Goal: Navigation & Orientation: Find specific page/section

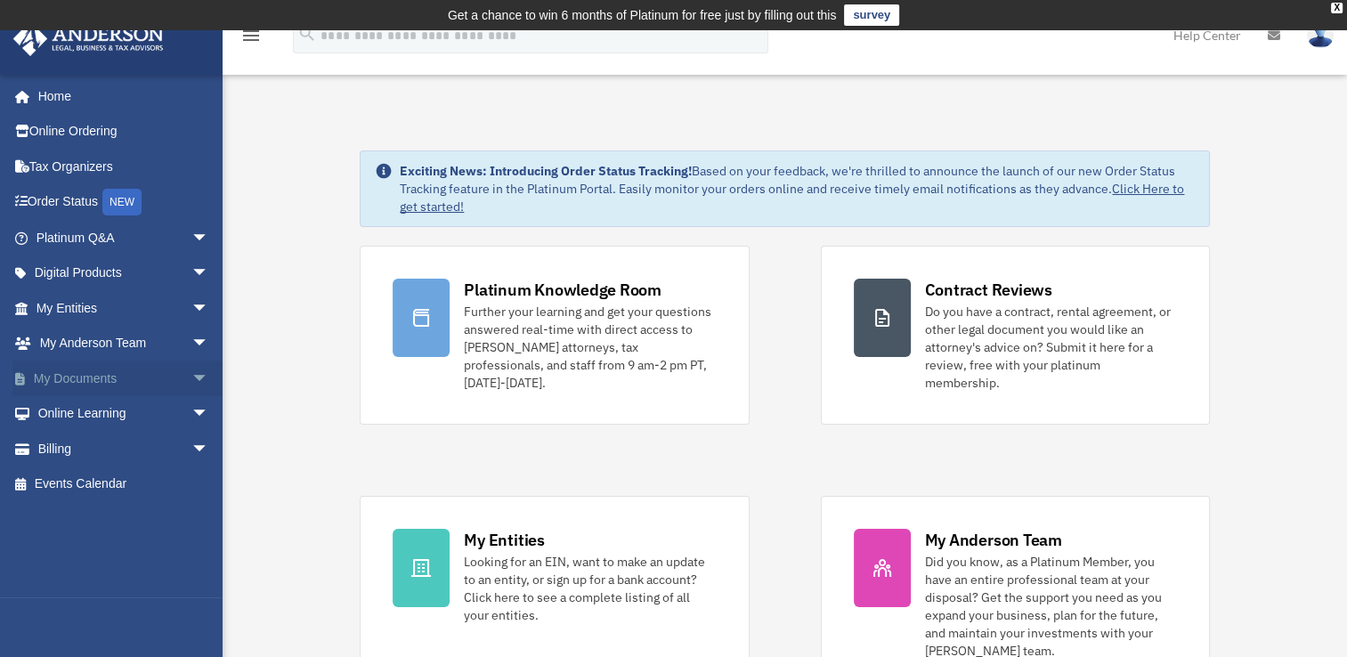
click at [191, 372] on span "arrow_drop_down" at bounding box center [209, 379] width 36 height 37
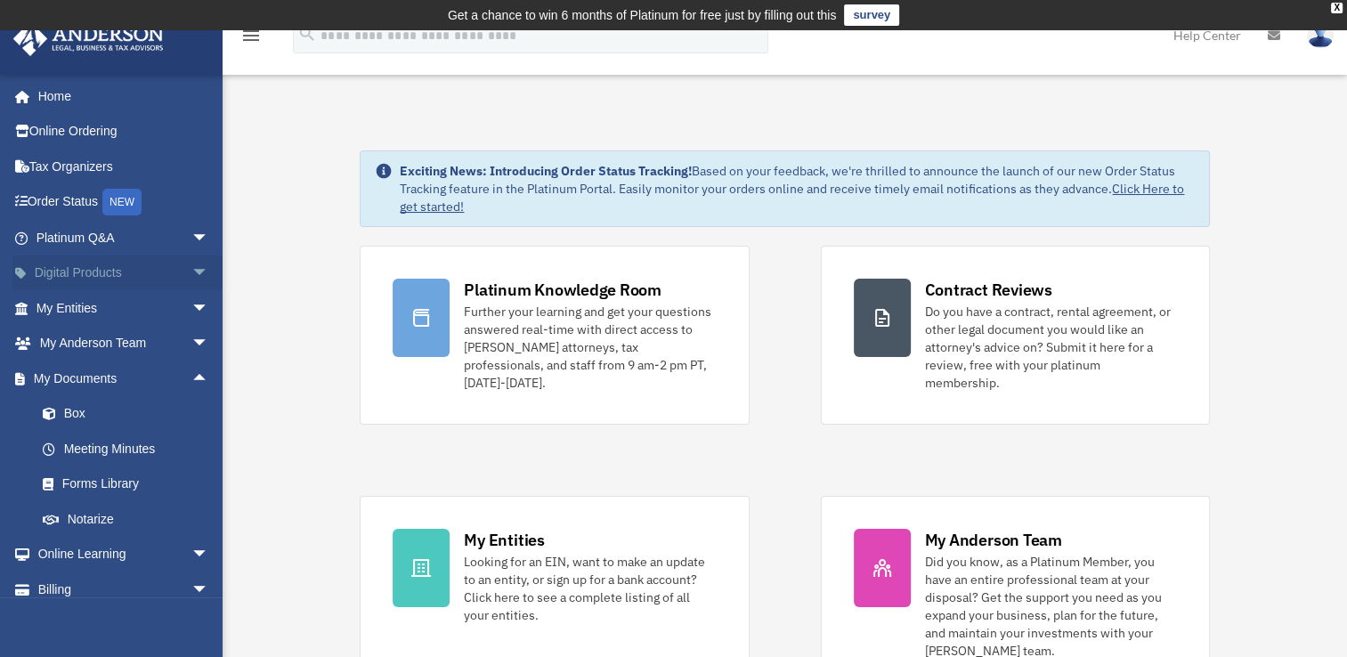
click at [191, 272] on span "arrow_drop_down" at bounding box center [209, 274] width 36 height 37
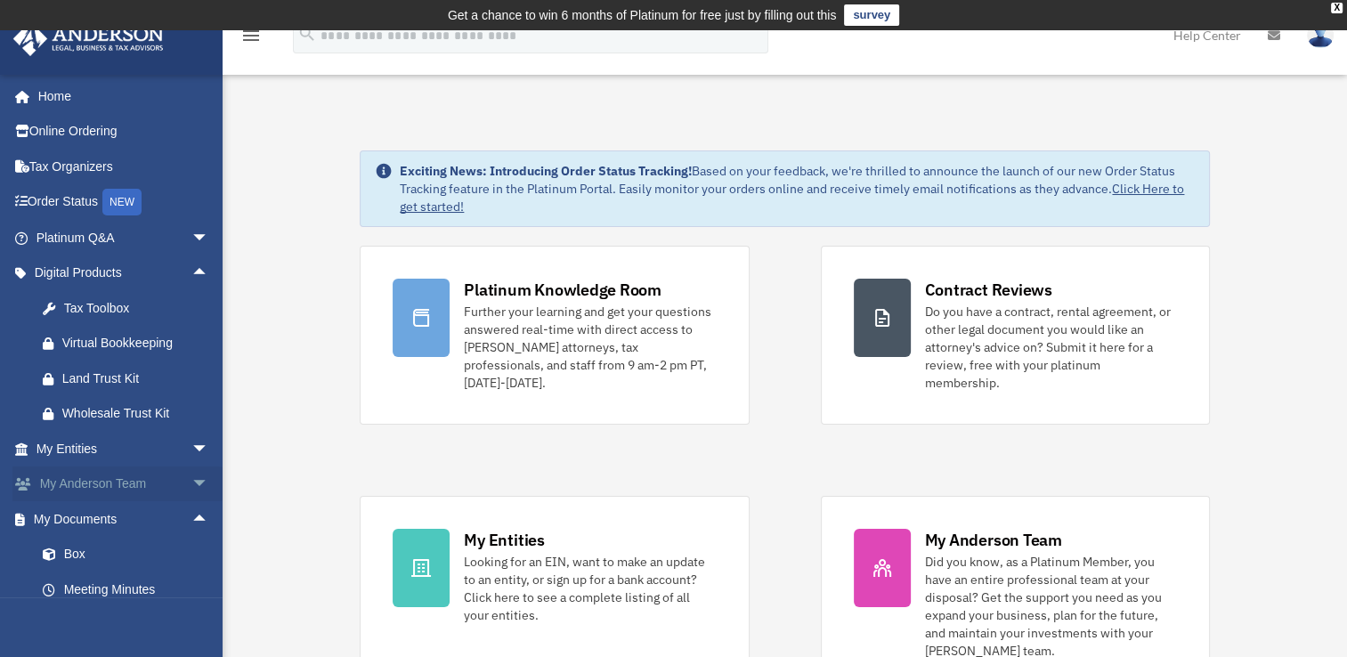
click at [192, 479] on span "arrow_drop_down" at bounding box center [209, 485] width 36 height 37
click at [191, 443] on span "arrow_drop_down" at bounding box center [209, 449] width 36 height 37
click at [114, 487] on link "Overview" at bounding box center [130, 485] width 211 height 36
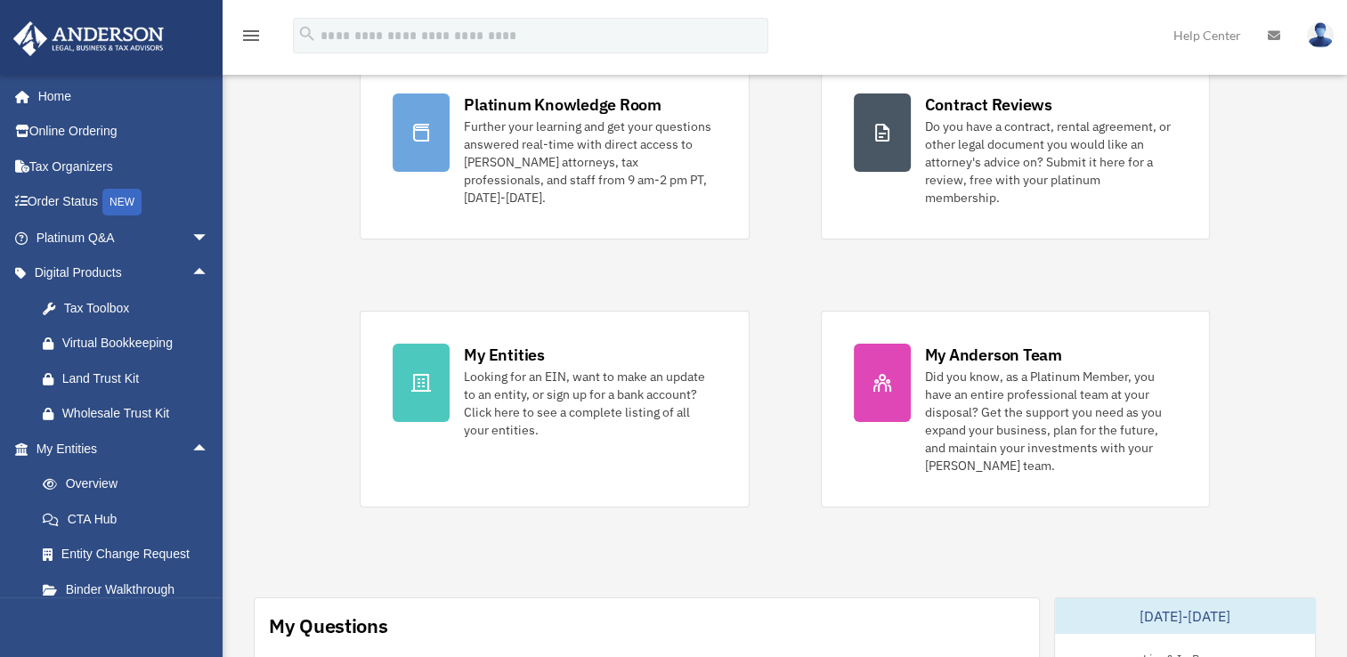
scroll to position [313, 0]
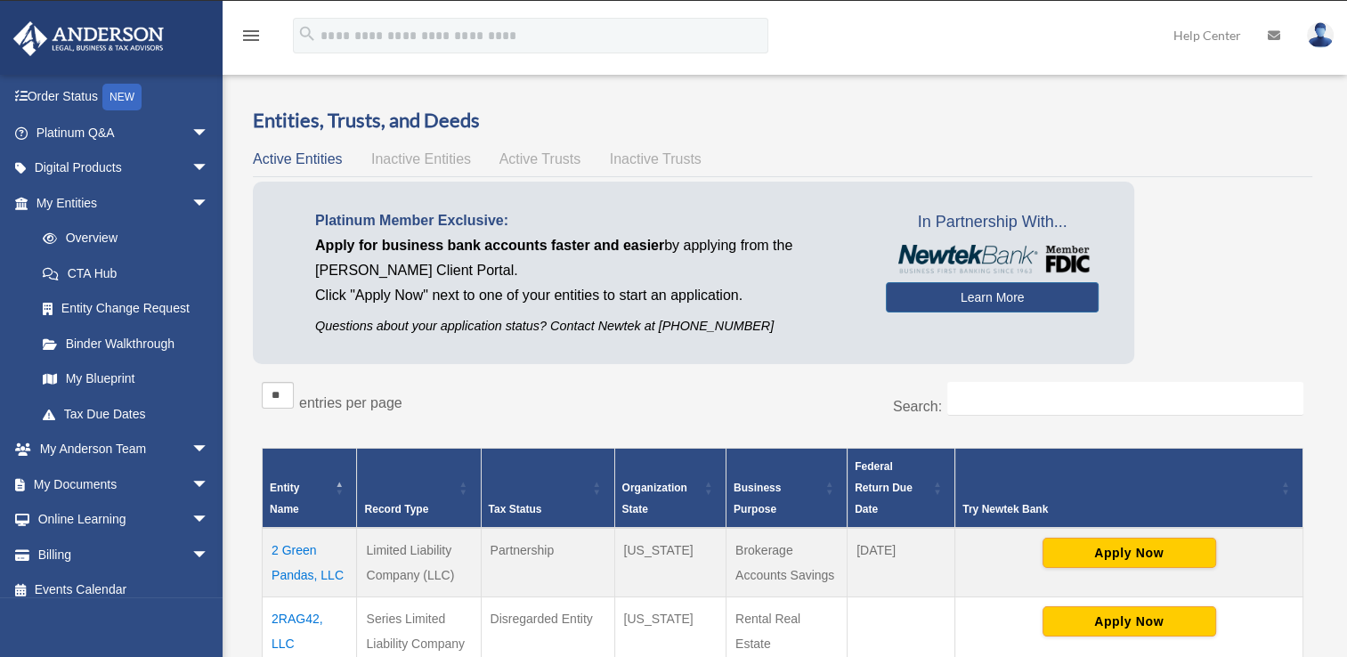
scroll to position [118, 0]
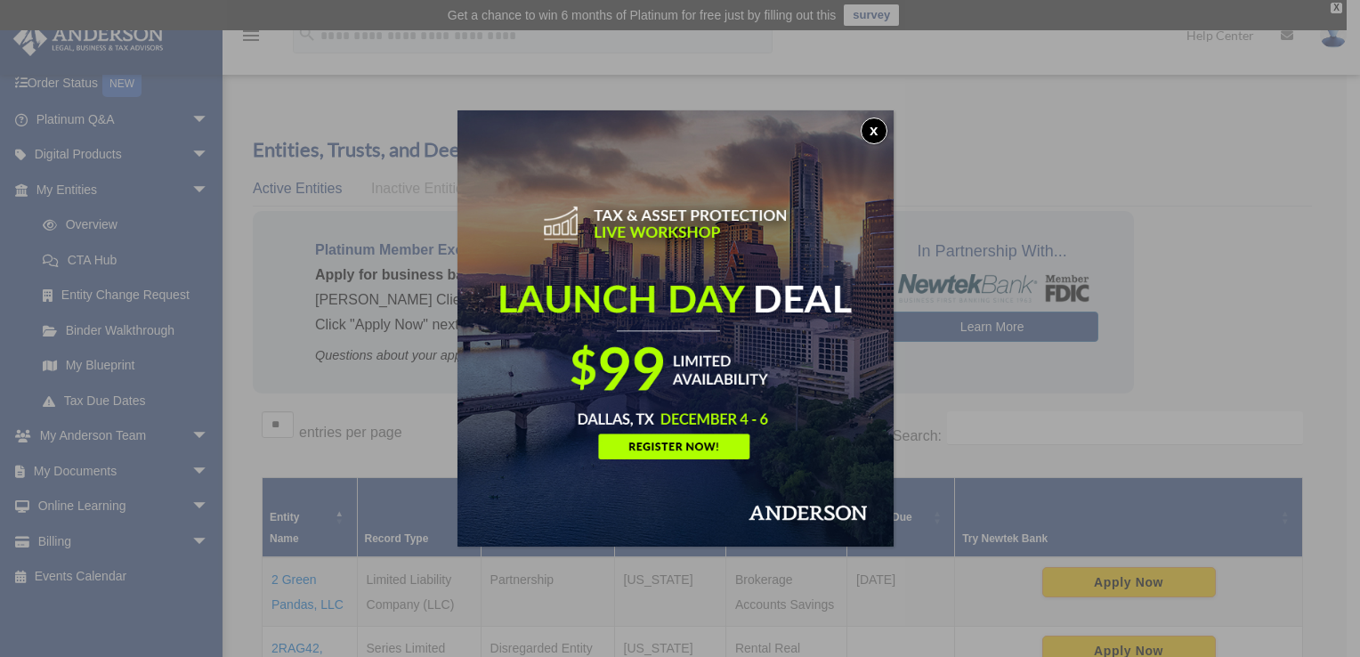
click at [886, 133] on button "x" at bounding box center [874, 131] width 27 height 27
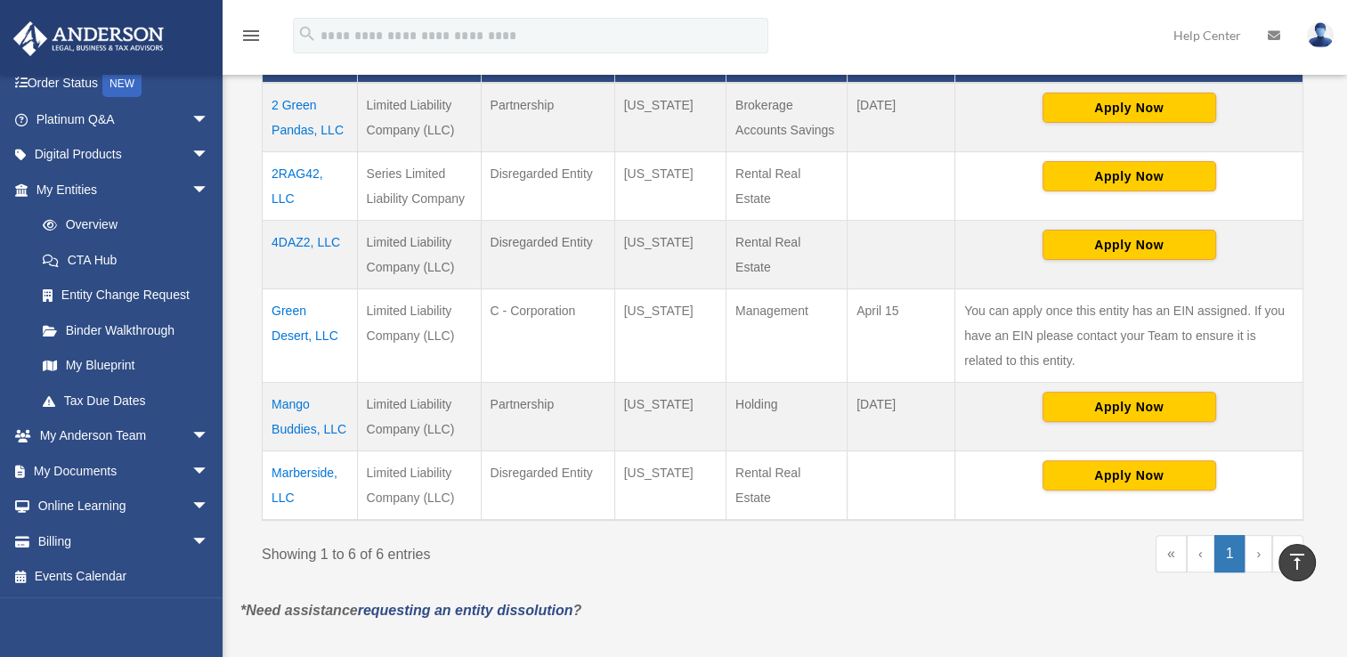
scroll to position [445, 0]
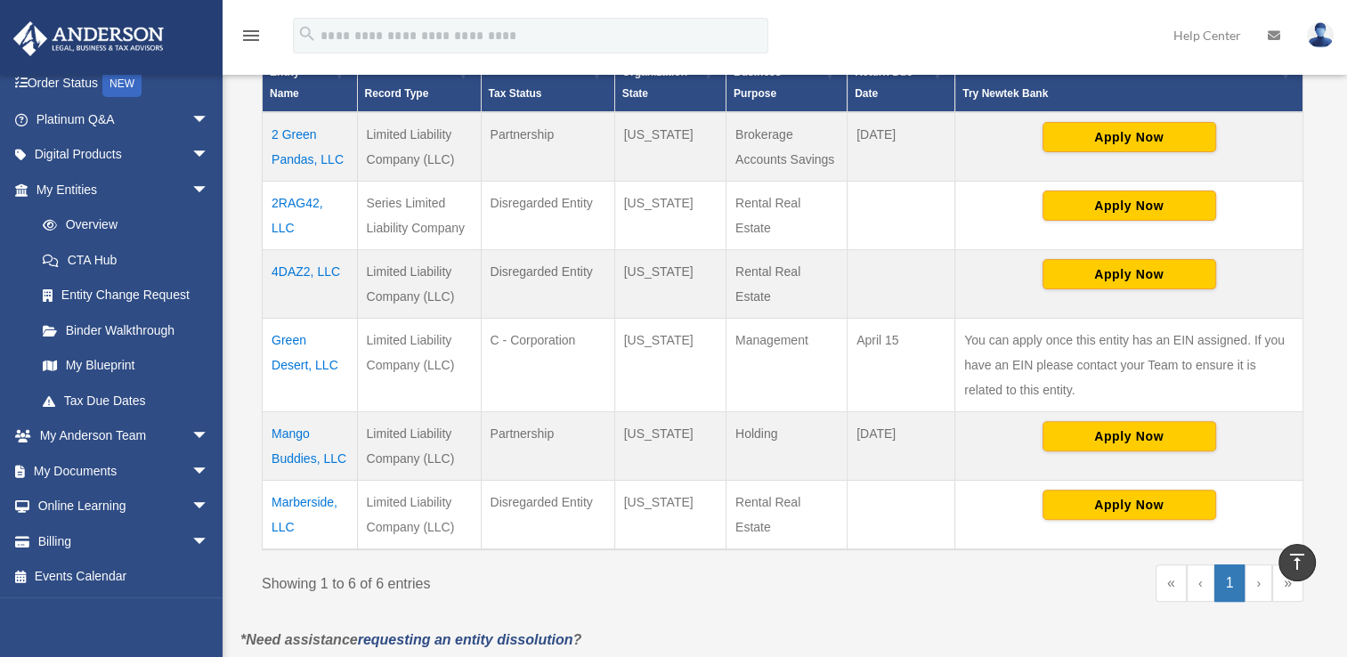
click at [312, 200] on td "2RAG42, LLC" at bounding box center [310, 215] width 95 height 69
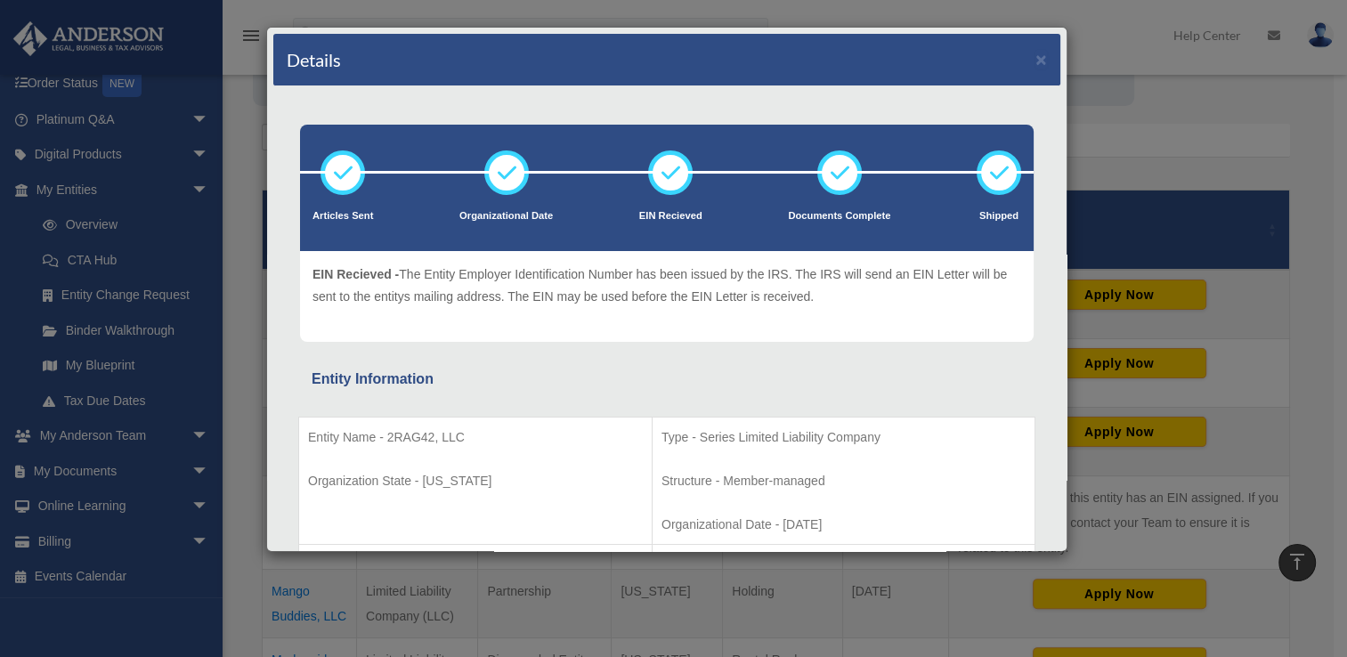
scroll to position [267, 0]
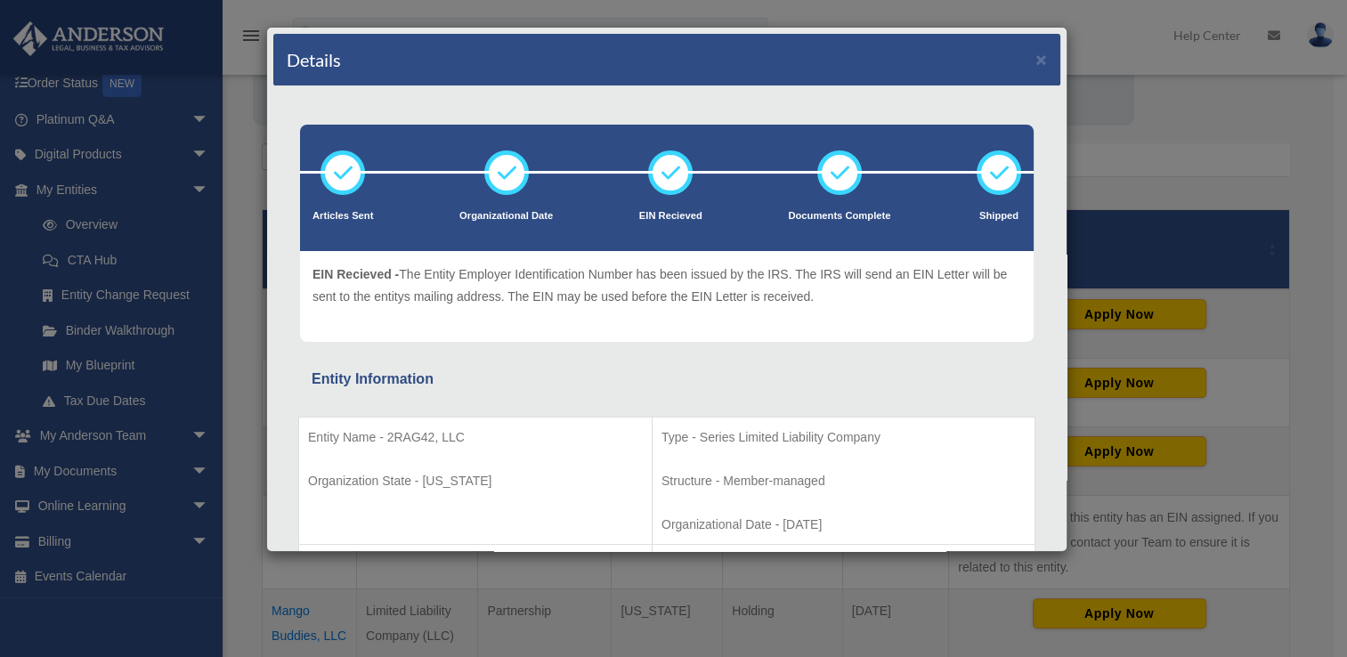
click at [112, 363] on div "Details × Articles Sent Organizational Date" at bounding box center [673, 328] width 1347 height 657
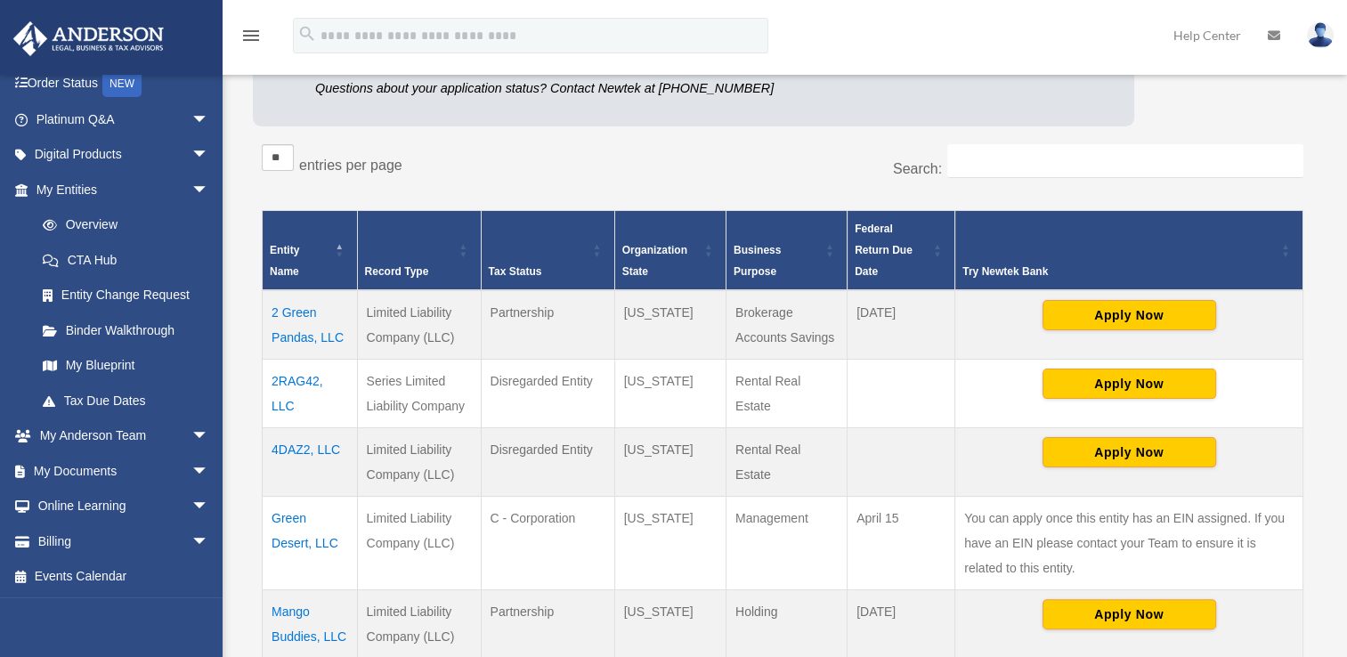
click at [112, 363] on link "My Blueprint" at bounding box center [126, 366] width 202 height 36
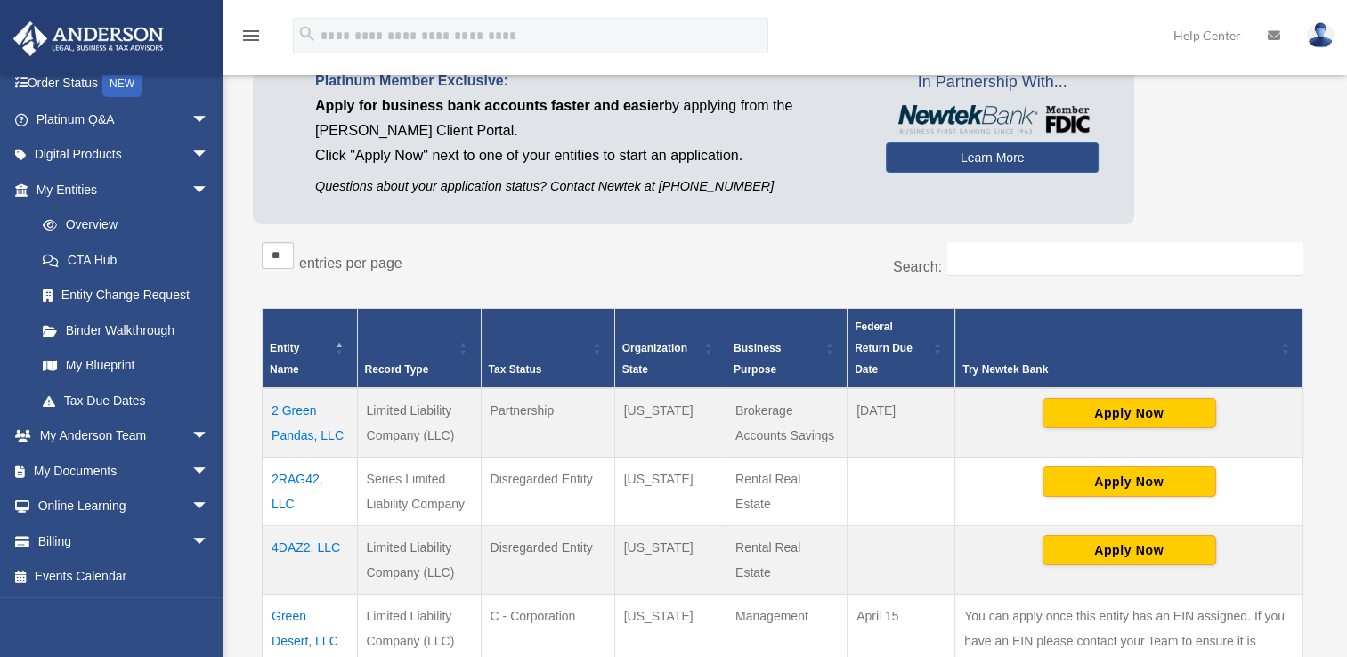
scroll to position [0, 0]
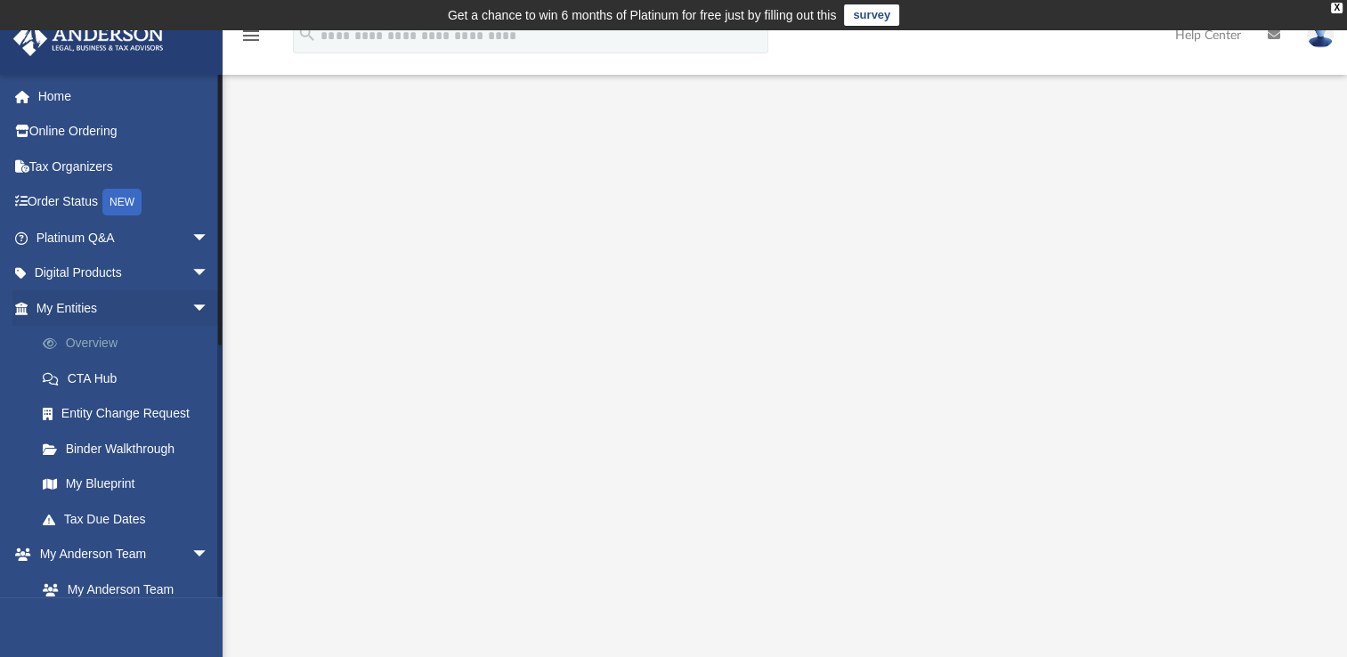
click at [111, 339] on link "Overview" at bounding box center [130, 344] width 211 height 36
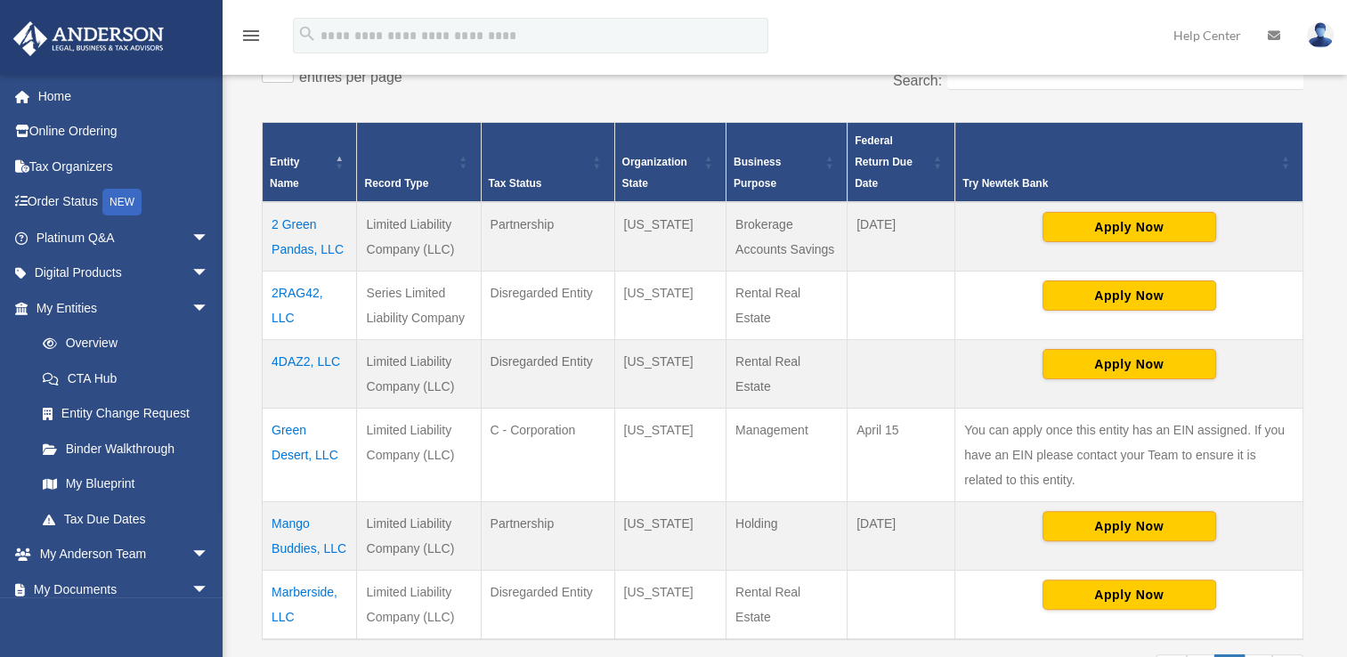
scroll to position [356, 0]
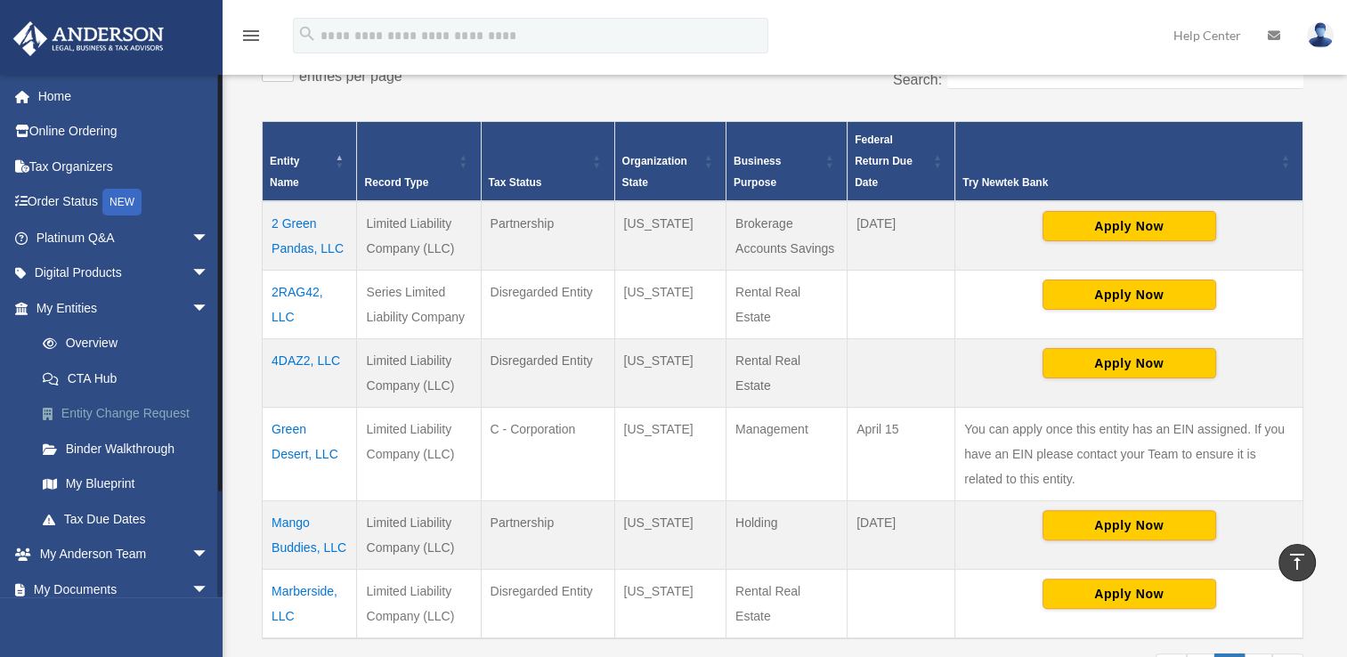
click at [134, 415] on link "Entity Change Request" at bounding box center [130, 414] width 211 height 36
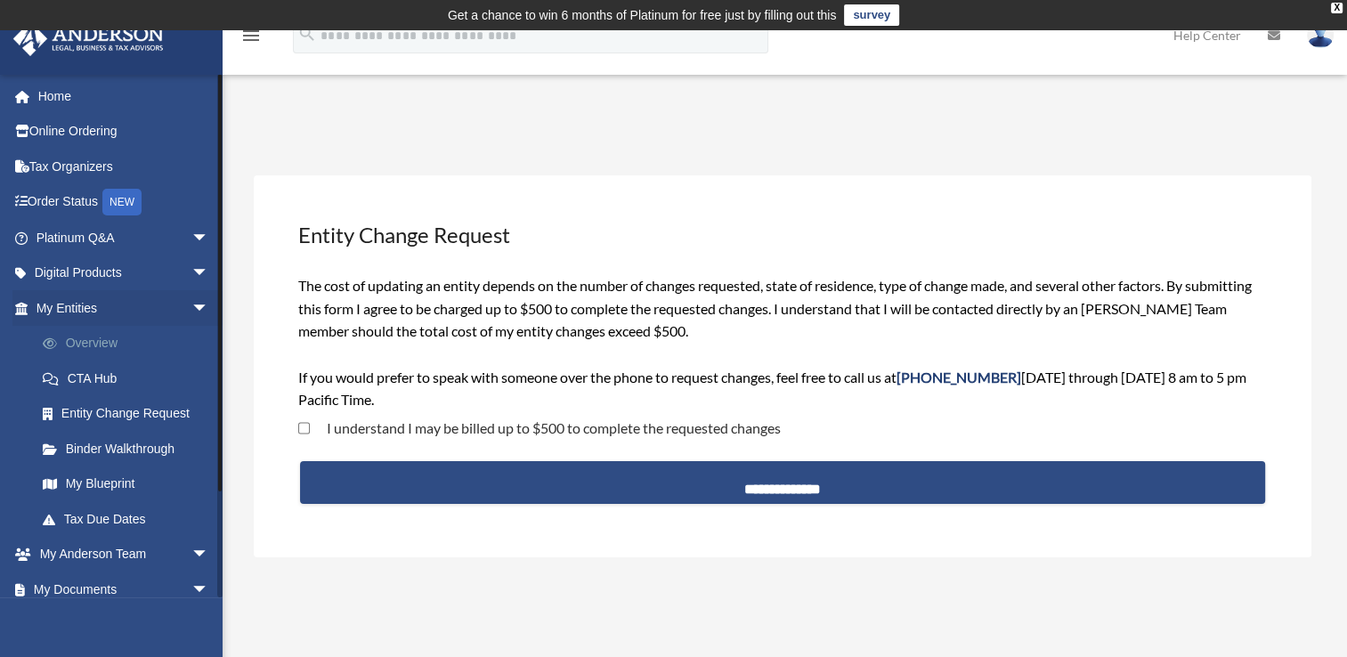
click at [89, 345] on link "Overview" at bounding box center [130, 344] width 211 height 36
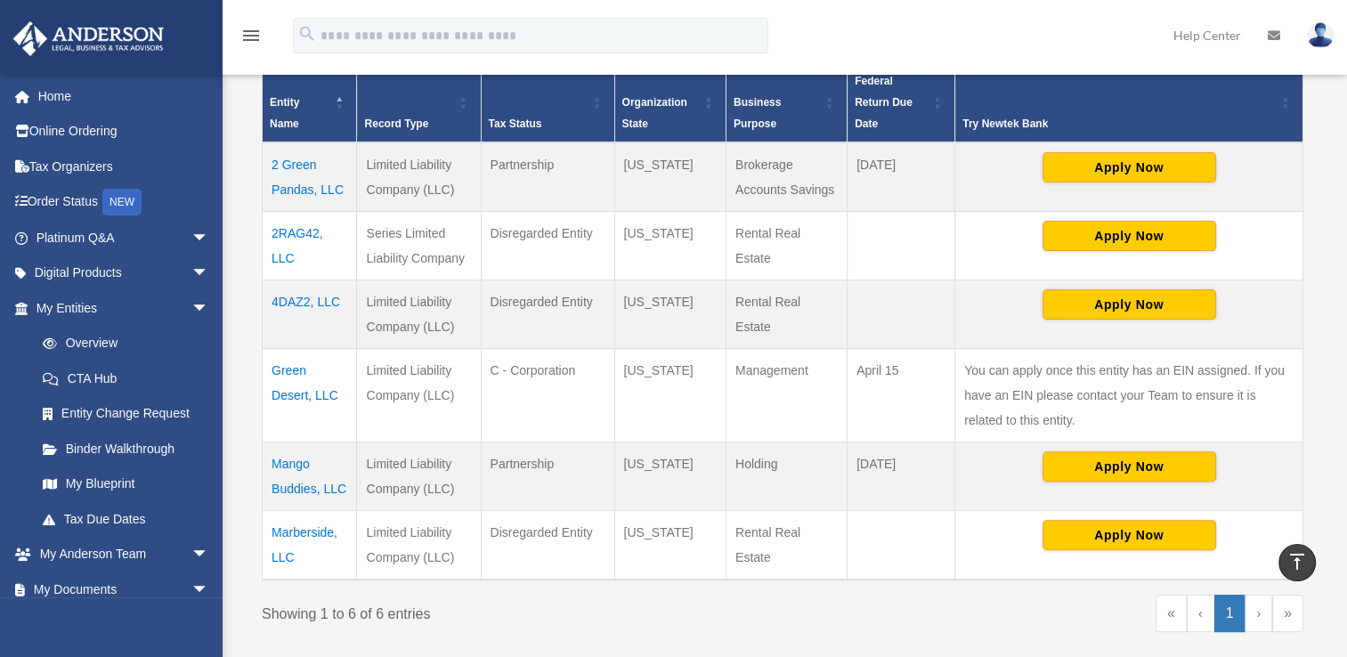
scroll to position [445, 0]
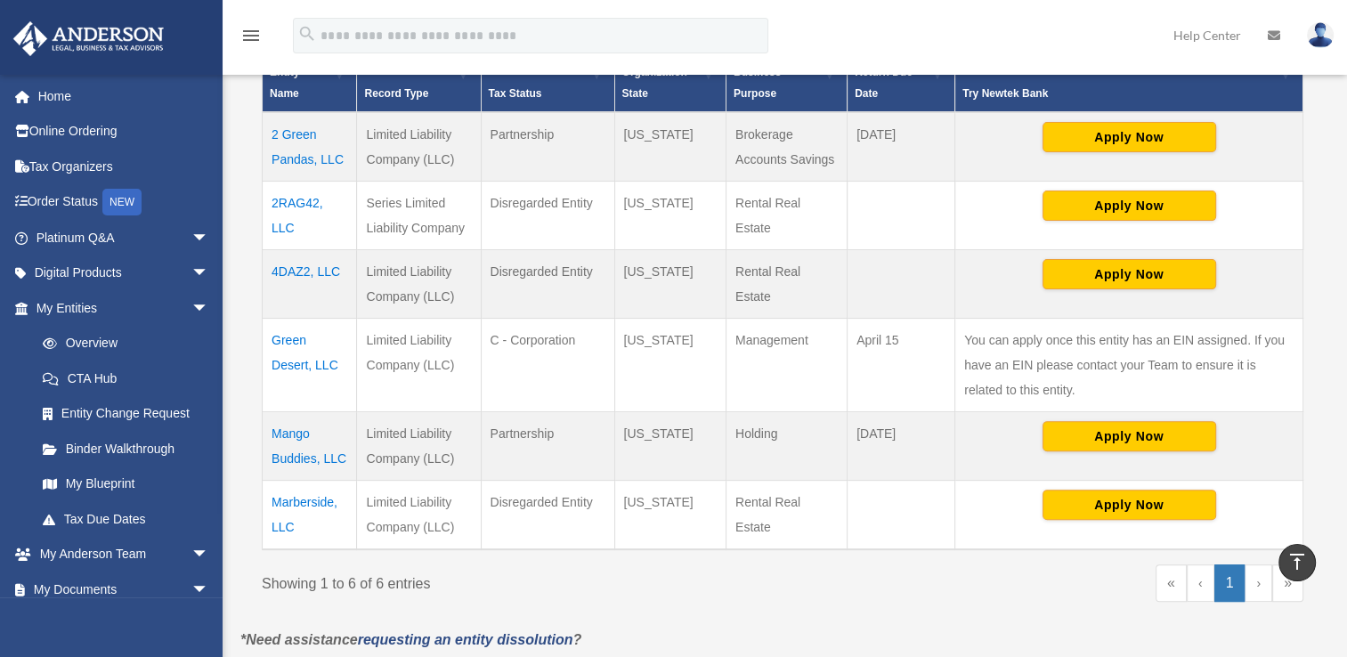
click at [295, 207] on td "2RAG42, LLC" at bounding box center [310, 215] width 94 height 69
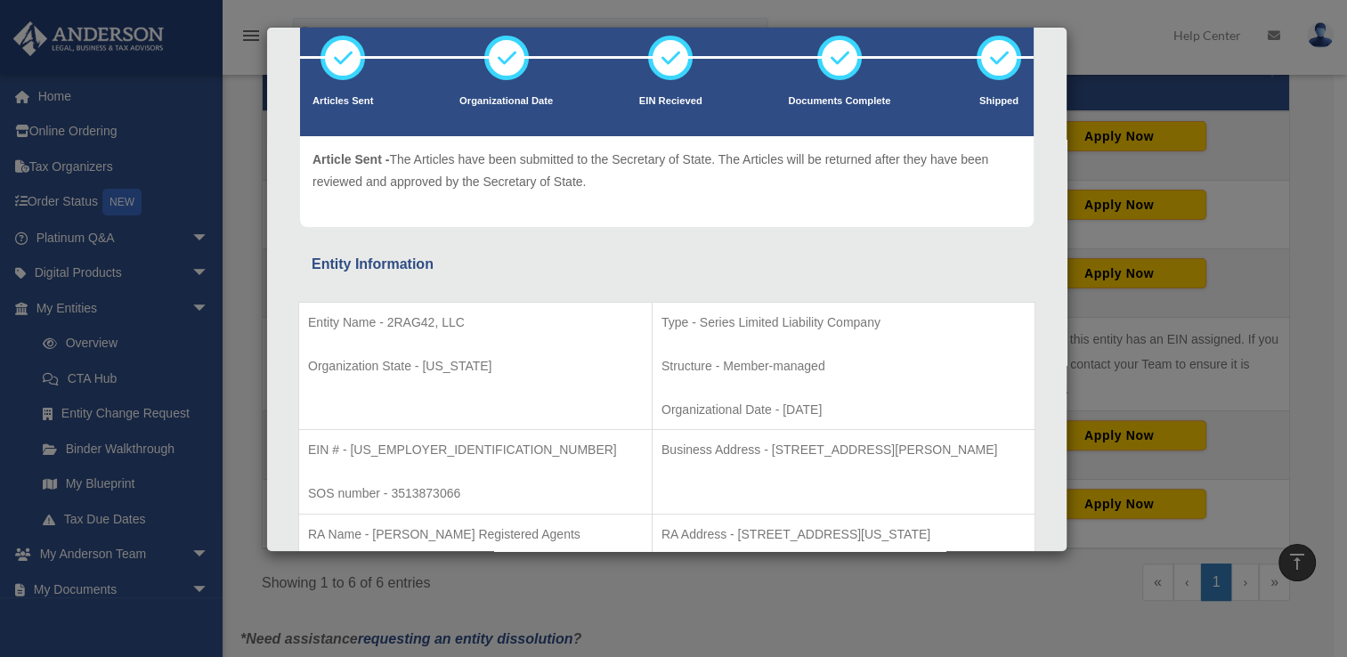
scroll to position [0, 0]
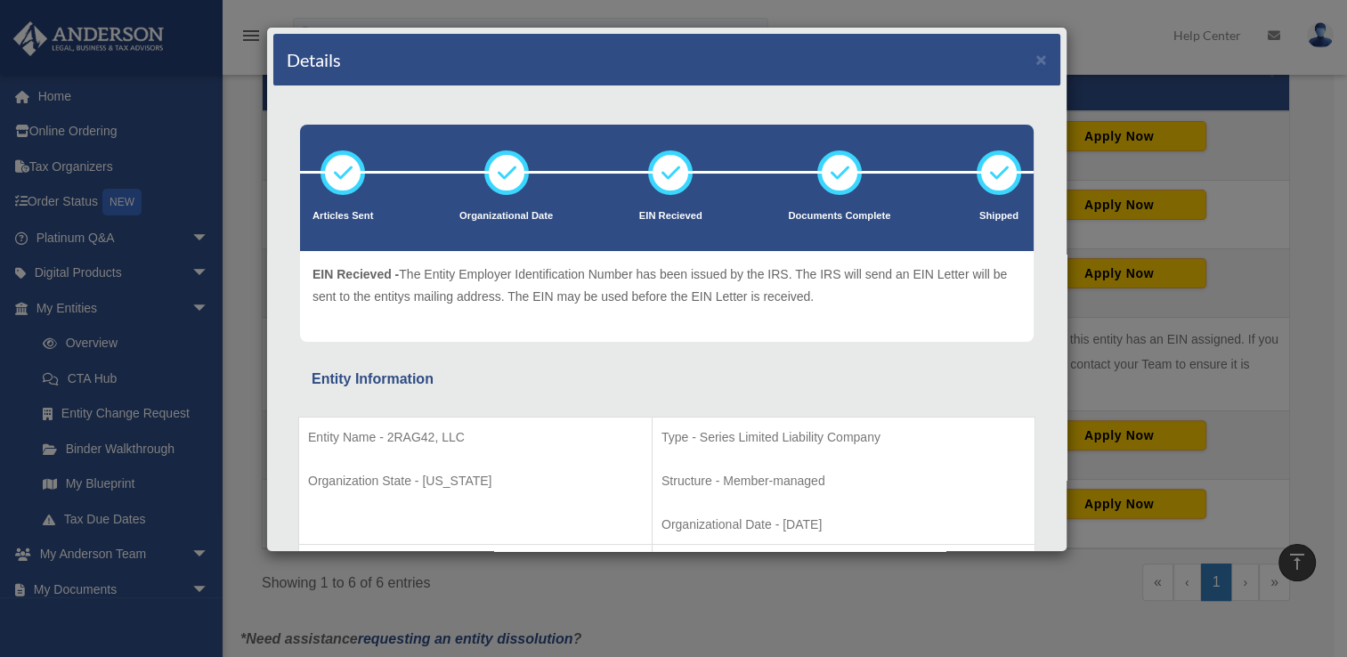
click at [1105, 33] on div "Details × Articles Sent Organizational Date" at bounding box center [673, 328] width 1347 height 657
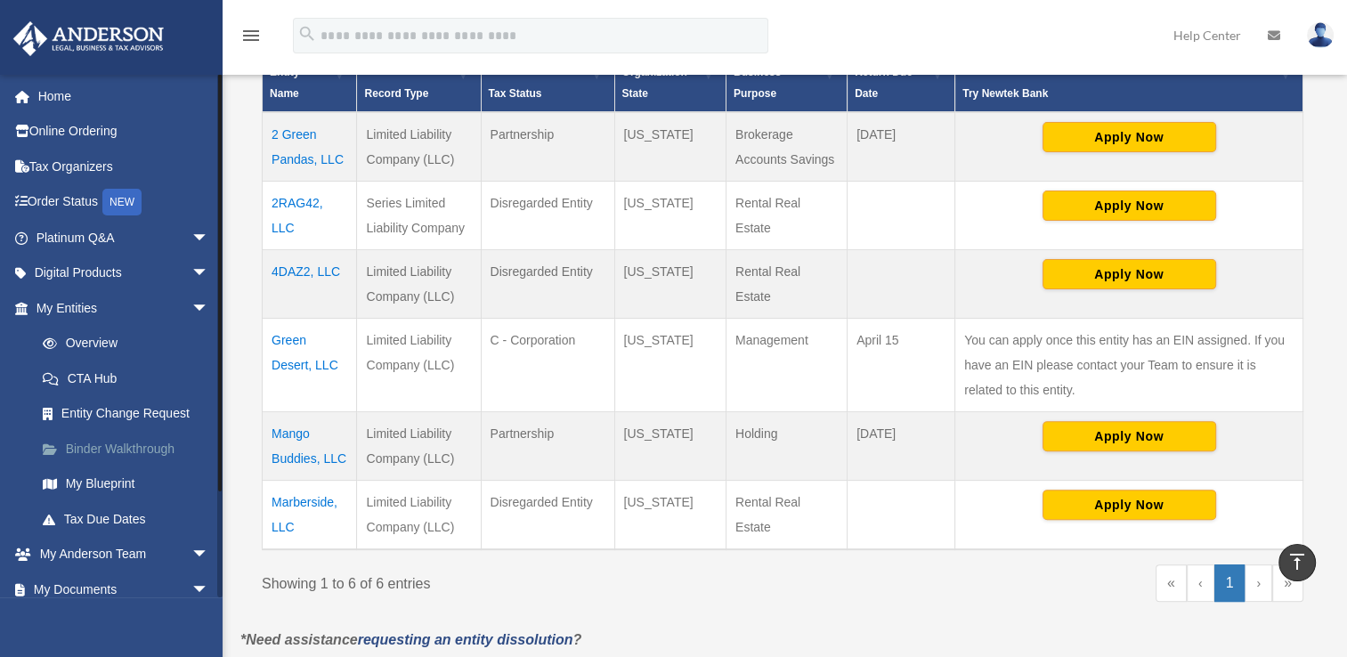
click at [142, 448] on link "Binder Walkthrough" at bounding box center [130, 449] width 211 height 36
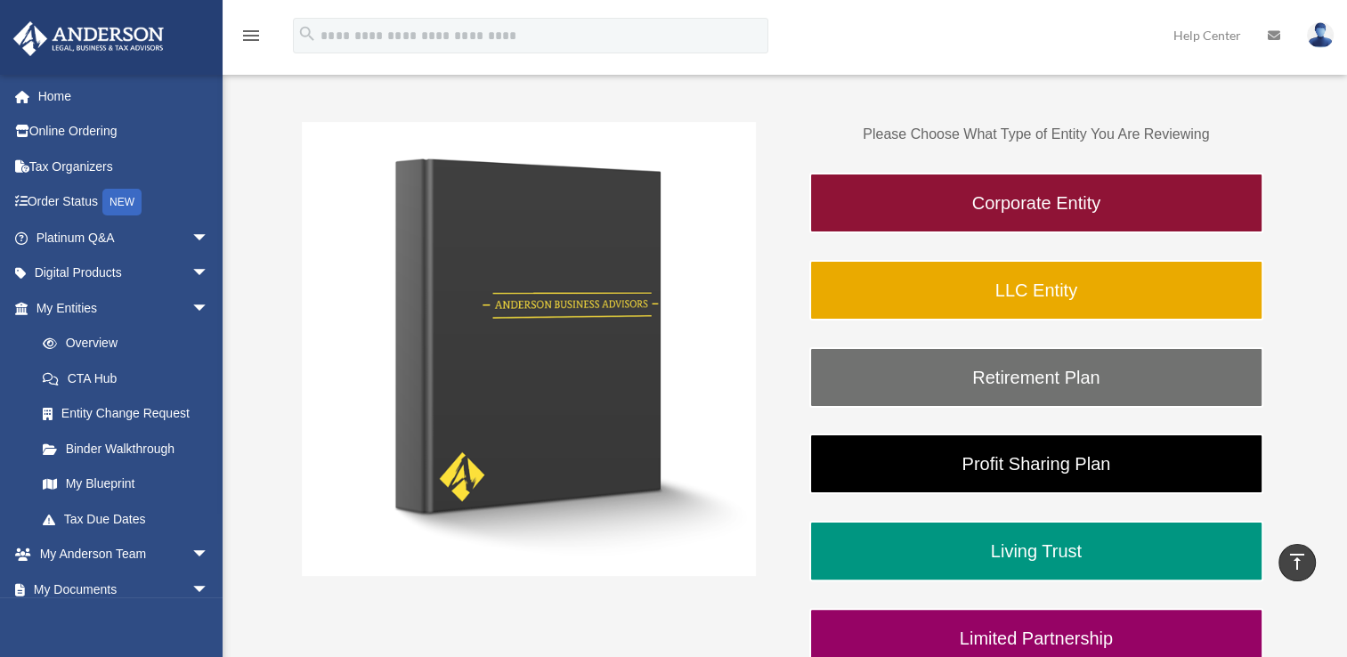
scroll to position [267, 0]
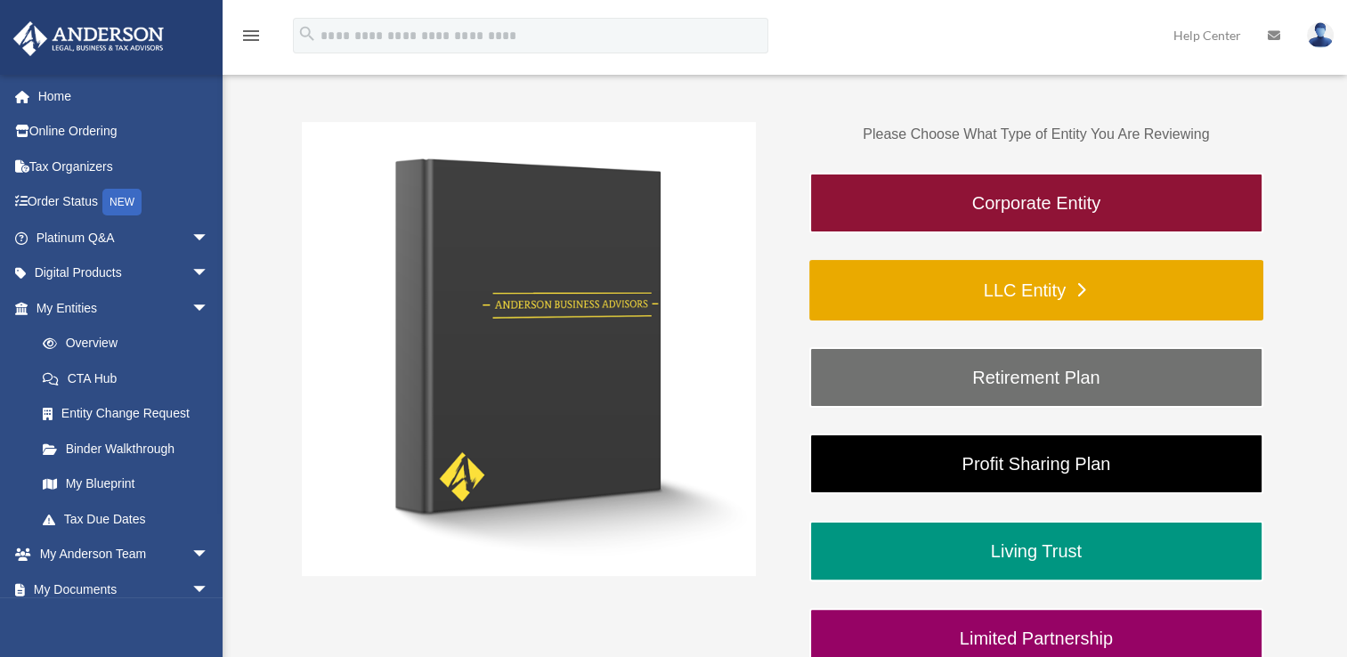
click at [948, 292] on link "LLC Entity" at bounding box center [1036, 290] width 454 height 61
